Goal: Find specific page/section: Find specific page/section

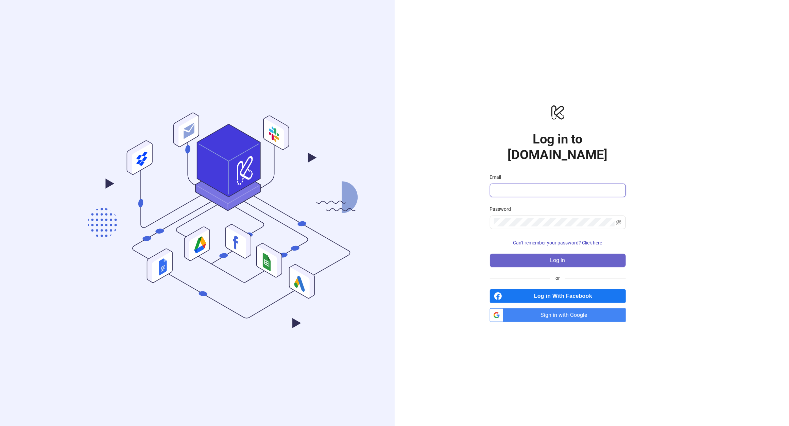
type input "**********"
click at [558, 257] on span "Log in" at bounding box center [557, 260] width 15 height 6
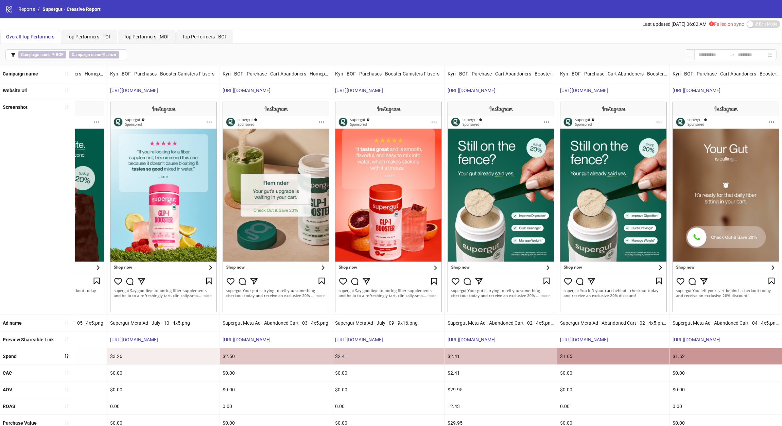
scroll to position [226, 0]
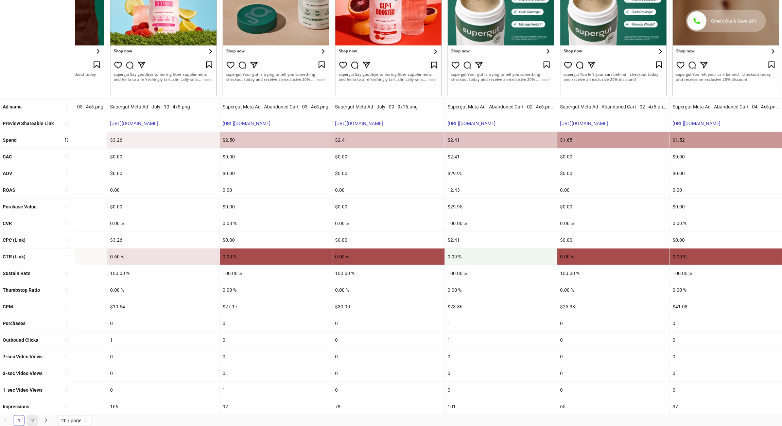
click at [32, 421] on link "2" at bounding box center [33, 420] width 10 height 10
click at [33, 418] on link "2" at bounding box center [33, 420] width 10 height 10
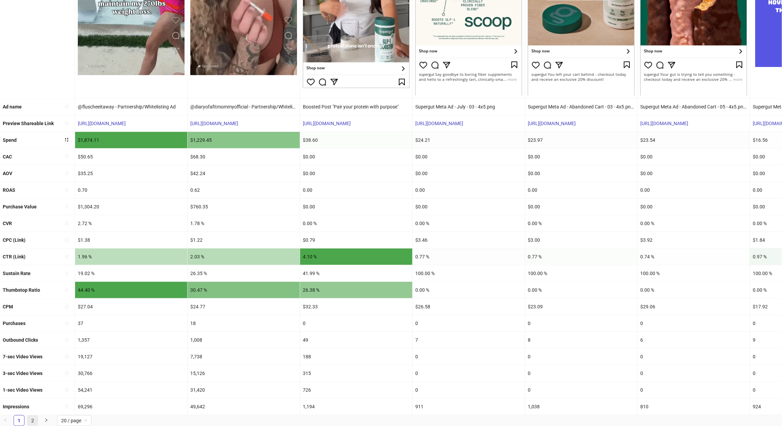
click at [33, 418] on link "2" at bounding box center [33, 420] width 10 height 10
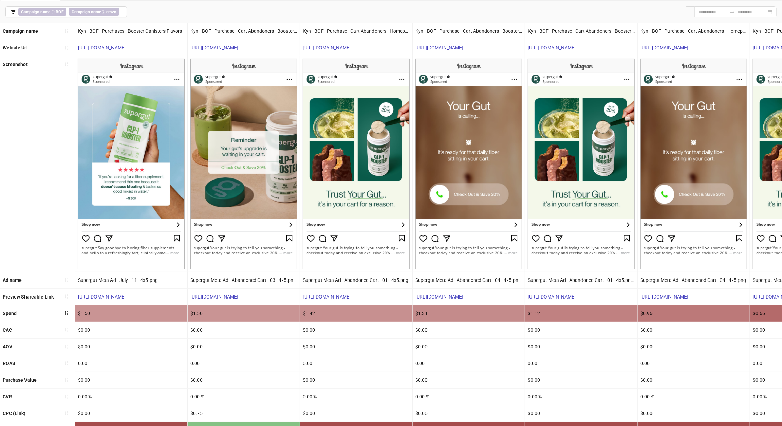
scroll to position [0, 193]
